Goal: Task Accomplishment & Management: Manage account settings

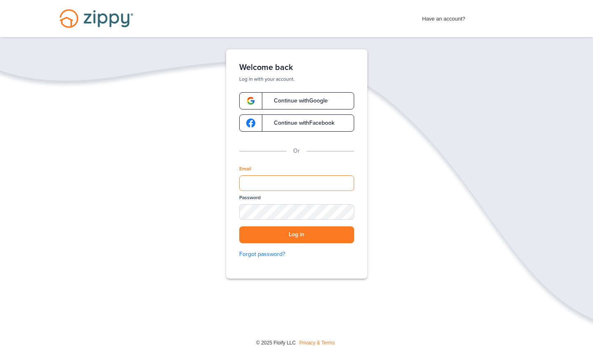
type input "**********"
click at [296, 235] on button "Log in" at bounding box center [296, 234] width 115 height 17
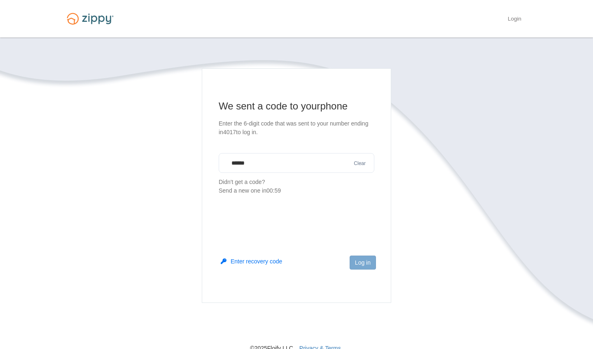
type input "******"
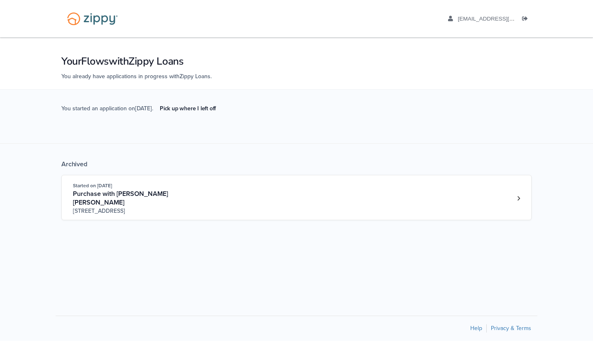
click at [335, 196] on div "Started on [DATE] Purchase with [PERSON_NAME] [PERSON_NAME] [STREET_ADDRESS][PE…" at bounding box center [292, 199] width 439 height 34
